Goal: Information Seeking & Learning: Find specific page/section

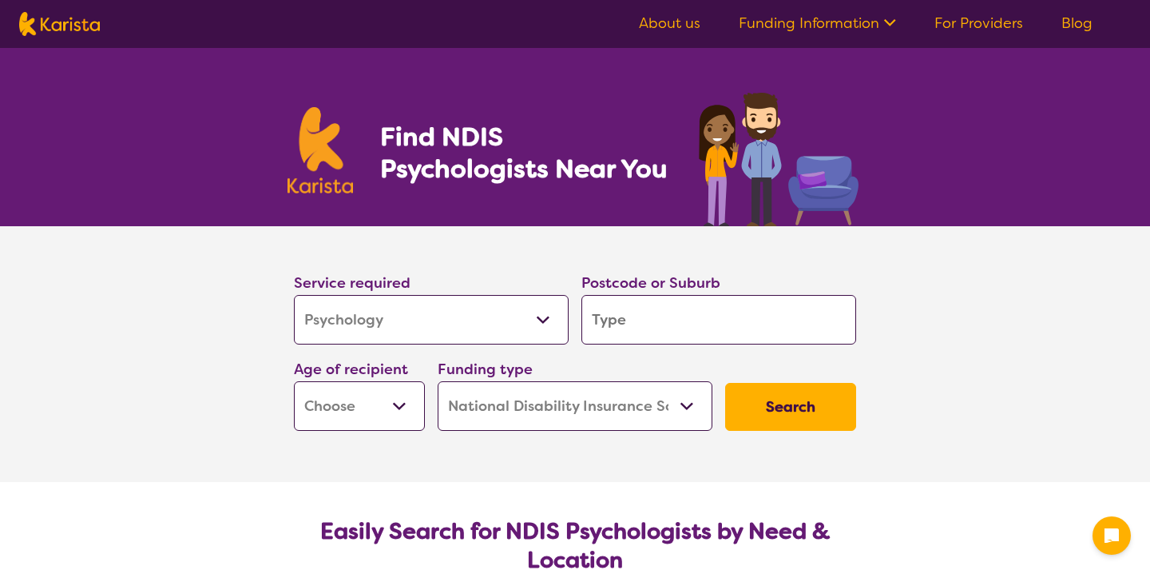
select select "Psychology"
select select "NDIS"
select select "Psychology"
select select "NDIS"
click at [594, 323] on input "search" at bounding box center [719, 320] width 275 height 50
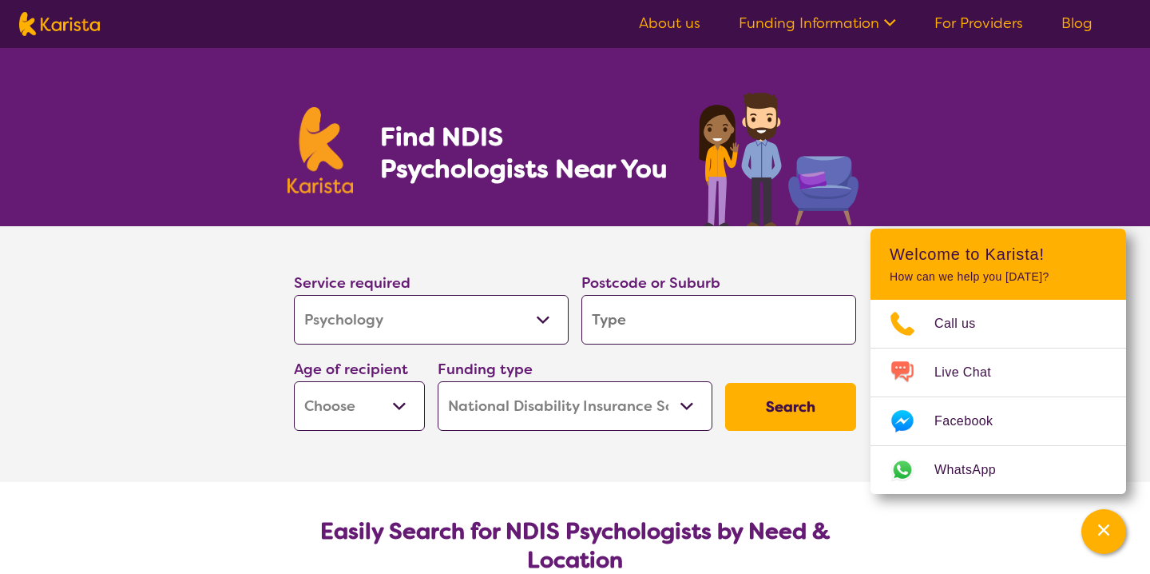
type input "3"
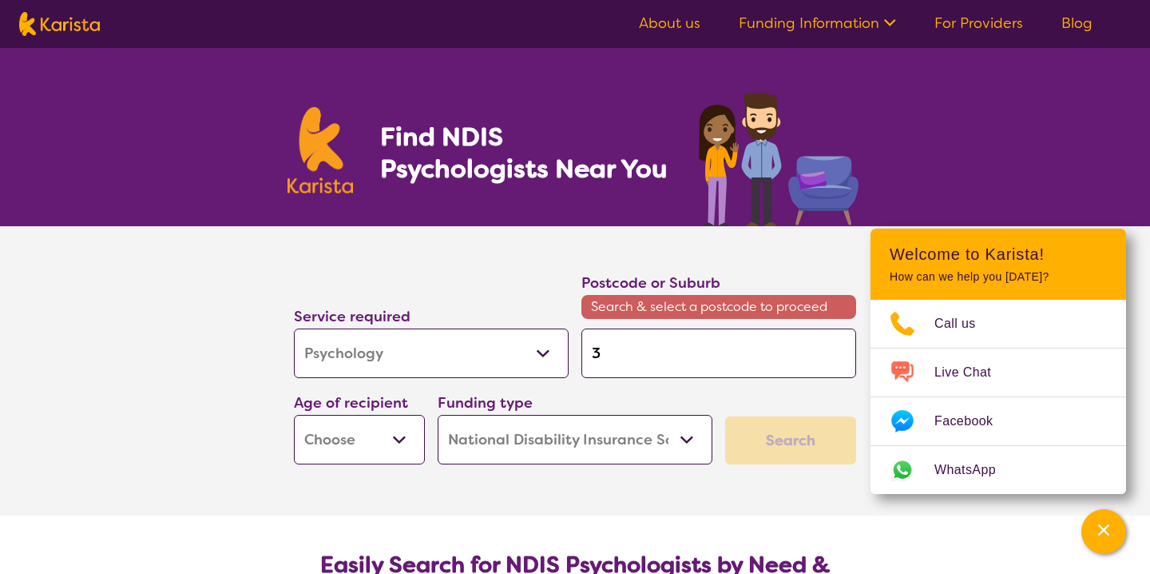
type input "38"
type input "380"
type input "3805"
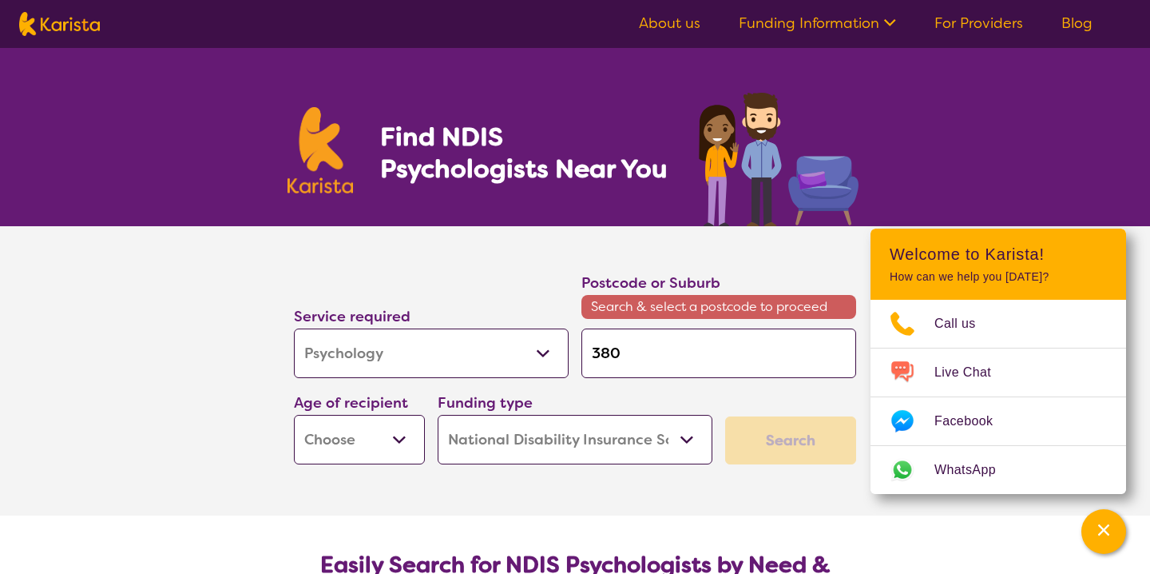
type input "3805"
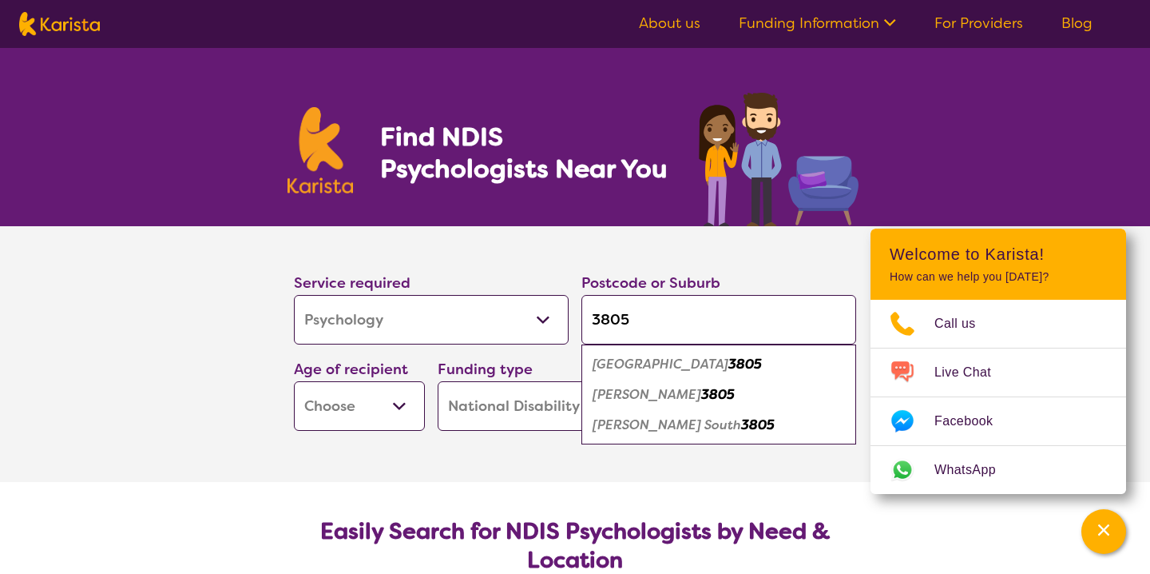
type input "3805"
click at [260, 344] on section "Service required Allied Health Assistant Assessment ([MEDICAL_DATA] or [MEDICAL…" at bounding box center [575, 354] width 639 height 256
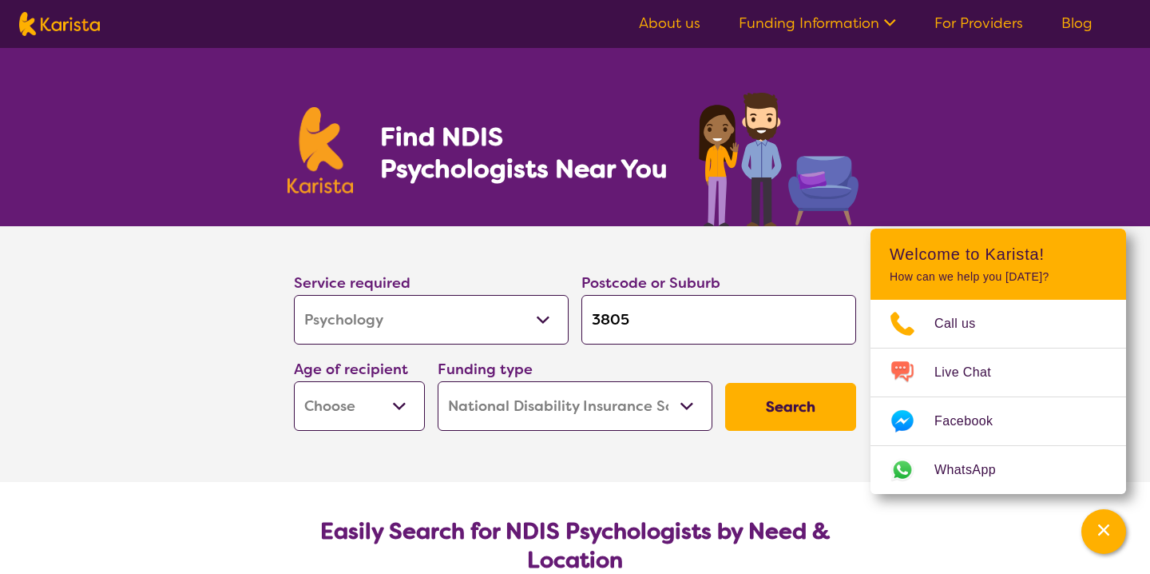
click at [618, 409] on select "Home Care Package (HCP) National Disability Insurance Scheme (NDIS) I don't know" at bounding box center [575, 406] width 275 height 50
click at [438, 381] on select "Home Care Package (HCP) National Disability Insurance Scheme (NDIS) I don't know" at bounding box center [575, 406] width 275 height 50
click at [778, 407] on button "Search" at bounding box center [790, 407] width 131 height 48
click at [386, 423] on select "Early Childhood - 0 to 9 Child - 10 to 11 Adolescent - 12 to 17 Adult - 18 to 6…" at bounding box center [359, 406] width 131 height 50
select select "AS"
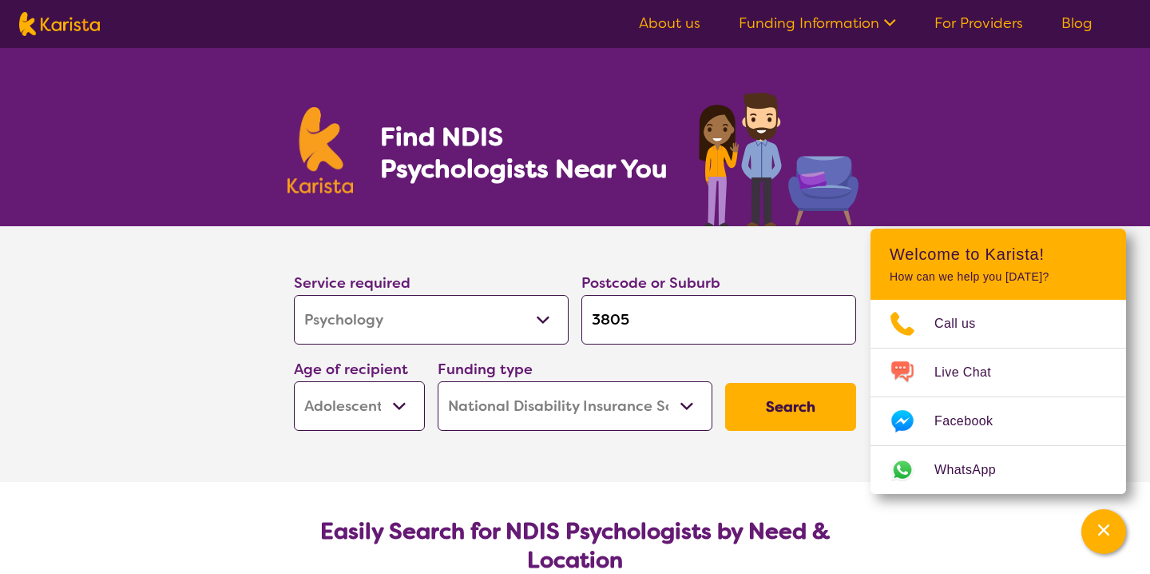
click at [294, 381] on select "Early Childhood - 0 to 9 Child - 10 to 11 Adolescent - 12 to 17 Adult - 18 to 6…" at bounding box center [359, 406] width 131 height 50
select select "AS"
click at [813, 411] on button "Search" at bounding box center [790, 407] width 131 height 48
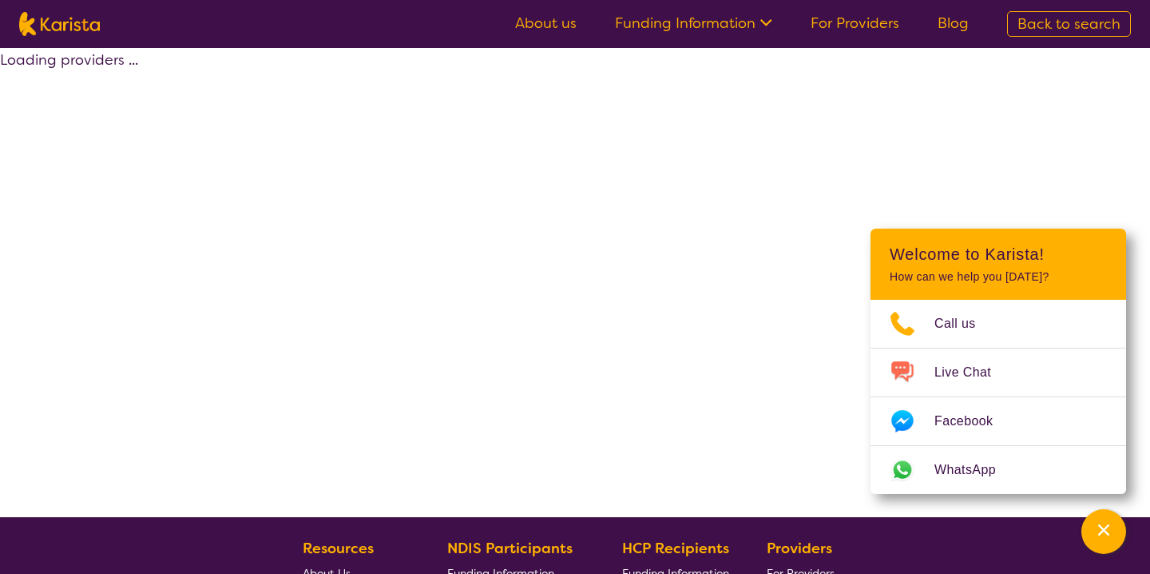
select select "by_score"
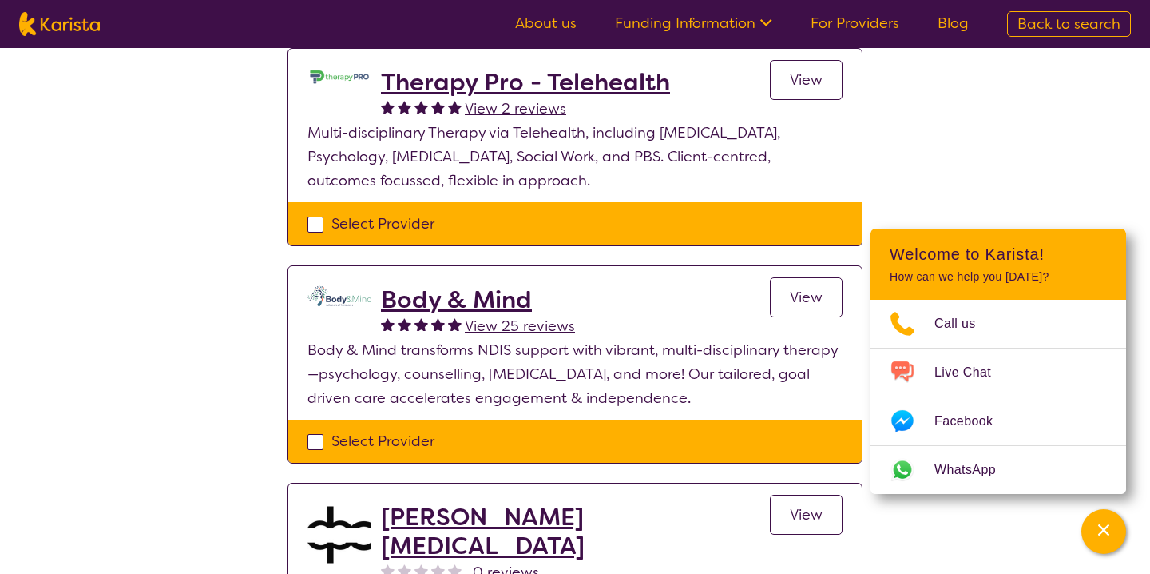
scroll to position [860, 0]
